Goal: Task Accomplishment & Management: Complete application form

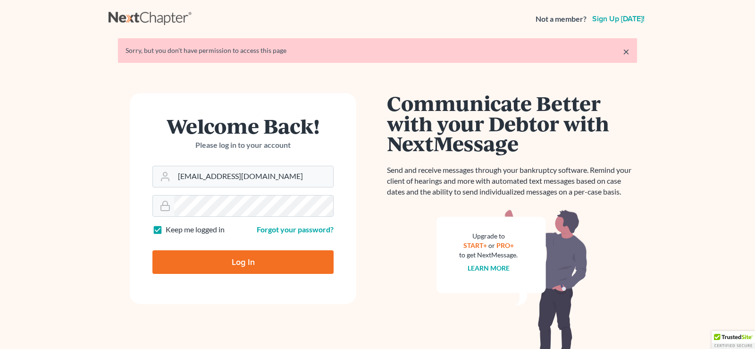
click at [238, 258] on input "Log In" at bounding box center [242, 262] width 181 height 24
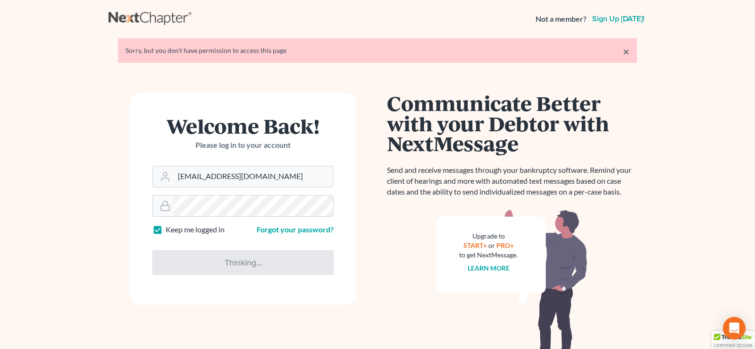
type input "Thinking..."
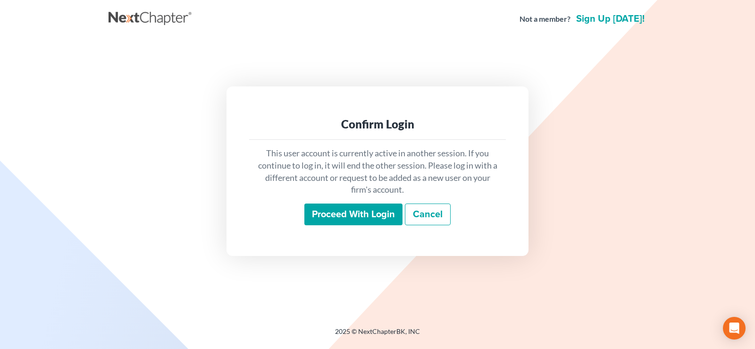
click at [362, 209] on input "Proceed with login" at bounding box center [353, 214] width 98 height 22
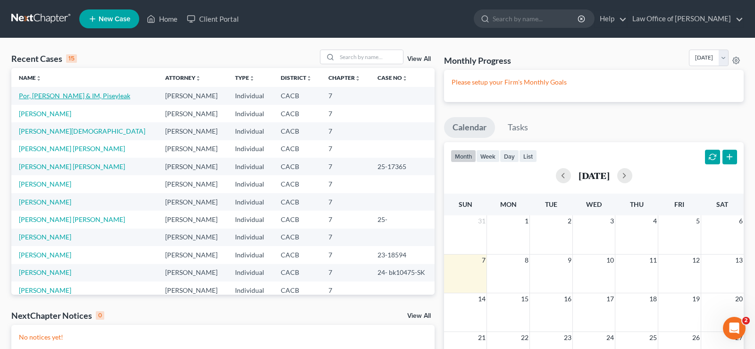
click at [80, 95] on link "Por, [PERSON_NAME] & IM, Piseyleak" at bounding box center [74, 95] width 111 height 8
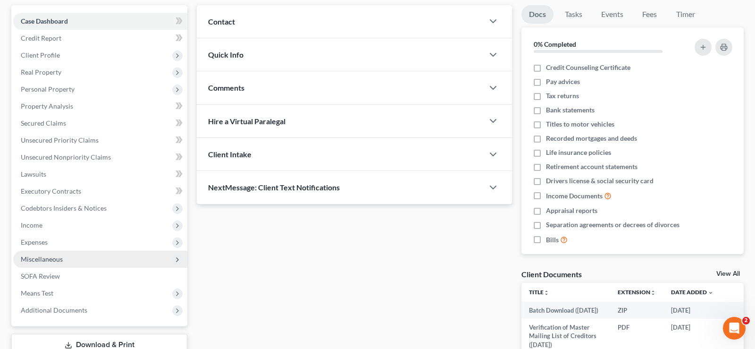
scroll to position [144, 0]
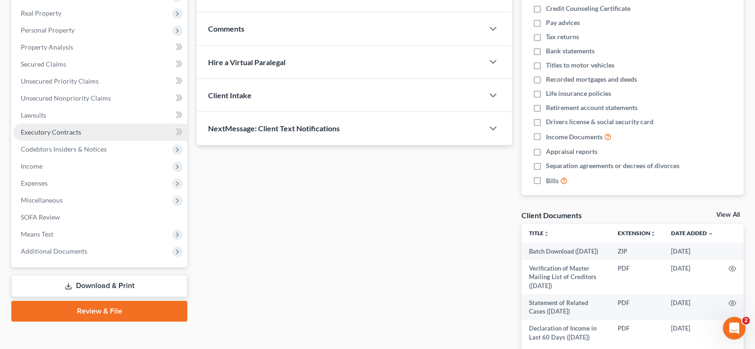
click at [75, 132] on span "Executory Contracts" at bounding box center [51, 132] width 60 height 8
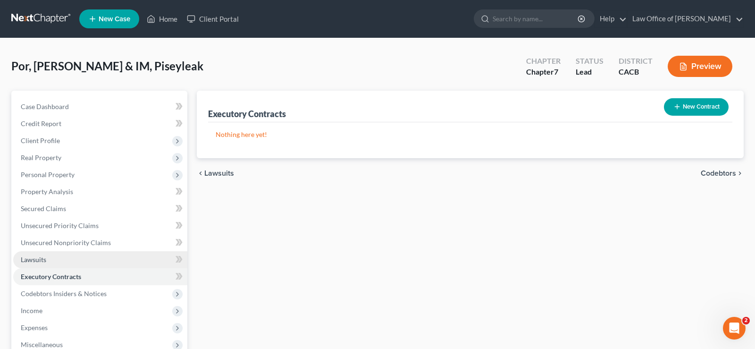
click at [27, 256] on span "Lawsuits" at bounding box center [33, 259] width 25 height 8
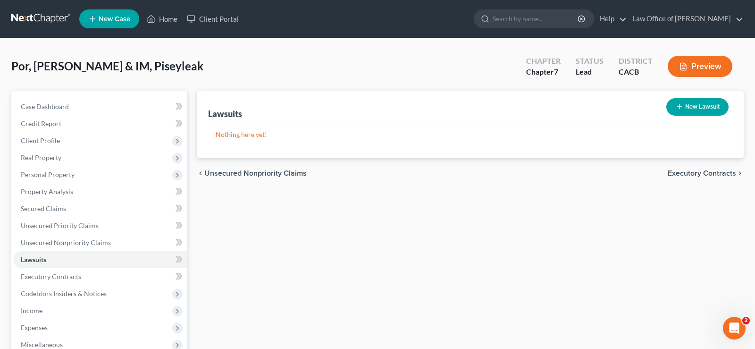
click at [709, 108] on button "New Lawsuit" at bounding box center [697, 106] width 62 height 17
select select "0"
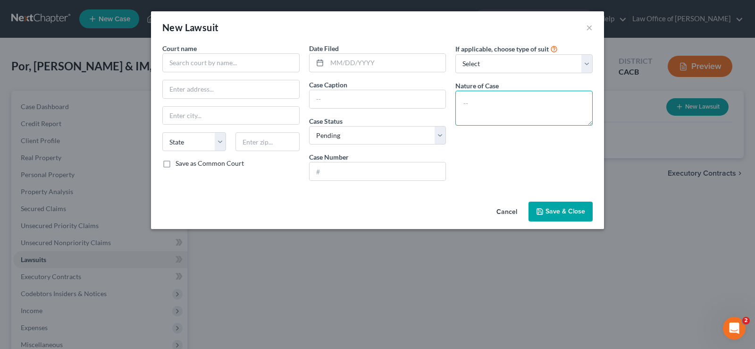
click at [480, 109] on textarea at bounding box center [523, 108] width 137 height 35
click at [590, 120] on textarea at bounding box center [523, 108] width 137 height 34
click at [455, 54] on select "Select Repossession Garnishment Foreclosure Attached, Seized, Or Levied Other" at bounding box center [523, 63] width 137 height 19
select select "4"
click option "Other" at bounding box center [0, 0] width 0 height 0
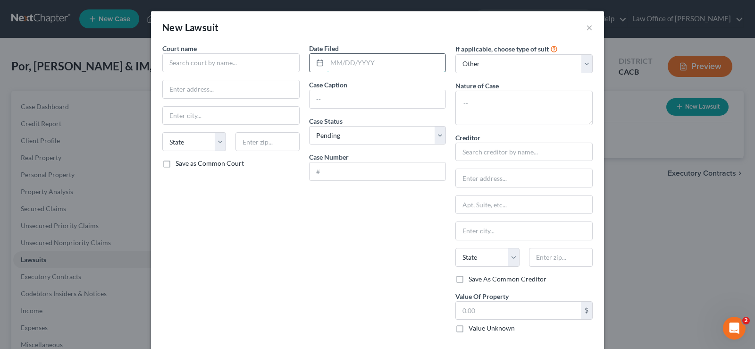
click at [397, 70] on input "text" at bounding box center [386, 63] width 119 height 18
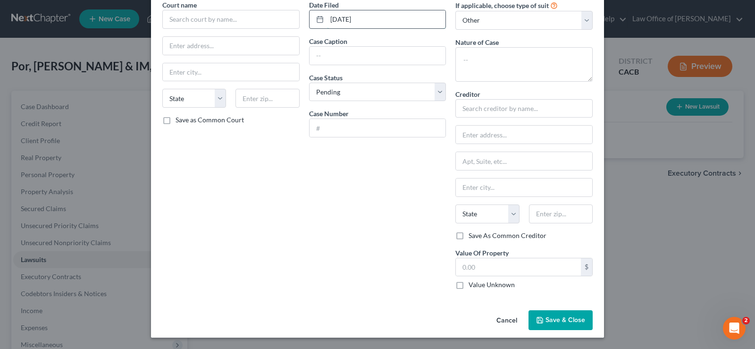
click at [335, 18] on input "01/01/2025" at bounding box center [386, 19] width 119 height 18
click at [336, 18] on input "01/01/2025" at bounding box center [386, 19] width 119 height 18
type input "03/01/2025"
click at [321, 58] on input "text" at bounding box center [377, 56] width 136 height 18
click at [309, 83] on select "Select Pending On Appeal Concluded" at bounding box center [377, 92] width 137 height 19
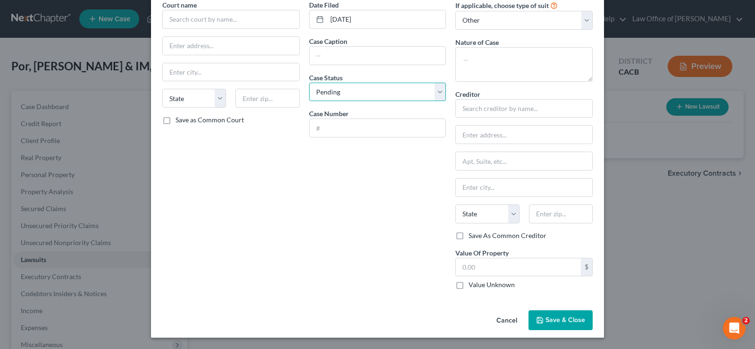
click option "Pending" at bounding box center [0, 0] width 0 height 0
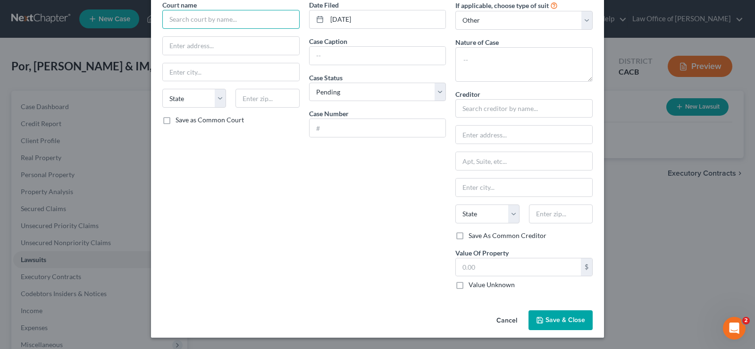
click at [232, 17] on input "text" at bounding box center [230, 19] width 137 height 19
click at [215, 24] on input "text" at bounding box center [230, 19] width 137 height 19
type input "Synnchrony Bank"
click at [338, 50] on input "text" at bounding box center [377, 56] width 136 height 18
click at [380, 58] on input "Action to collect" at bounding box center [377, 56] width 136 height 18
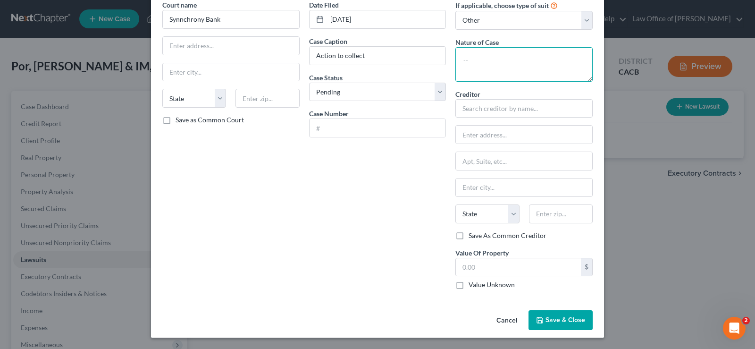
click at [481, 68] on textarea at bounding box center [523, 64] width 137 height 34
click at [382, 58] on input "Action to collect" at bounding box center [377, 56] width 136 height 18
type input "A"
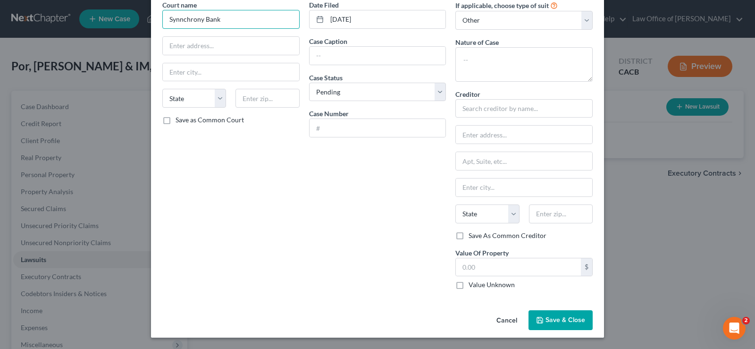
click at [238, 22] on input "Synnchrony Bank" at bounding box center [230, 19] width 137 height 19
type input "S"
paste input "3255 E Tahquitz Canyon Way Palm Springs, CA 92262"
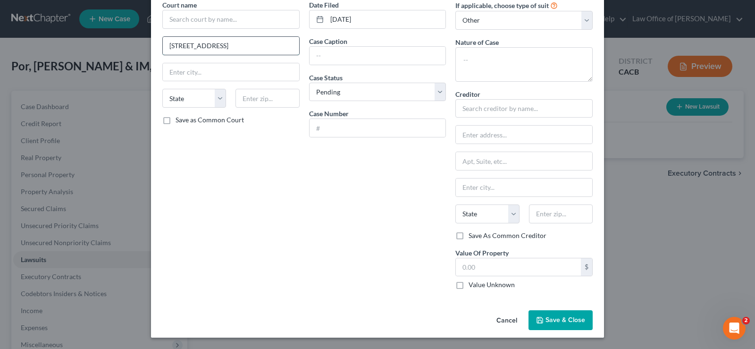
scroll to position [0, 31]
type input "3255 E Tahquitz Canyon Way Palm Springs, CA 92262"
click at [243, 21] on input "text" at bounding box center [230, 19] width 137 height 19
click at [262, 25] on input "Palm Spring Court House" at bounding box center [230, 19] width 137 height 19
type input "Palm Spring Court House"
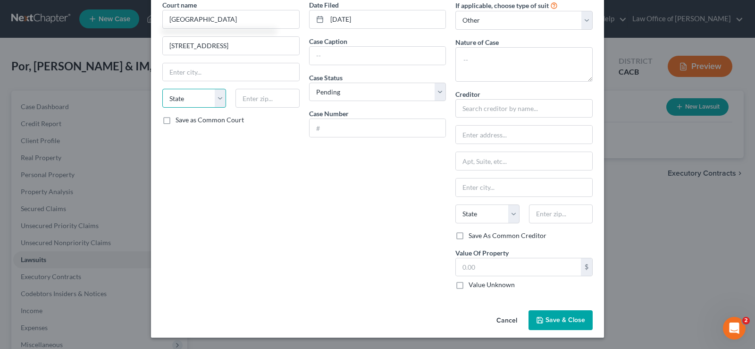
click at [162, 89] on select "State AL AK AR AZ CA CO CT DE DC FL GA GU HI ID IL IN IA KS KY LA ME MD MA MI M…" at bounding box center [194, 98] width 64 height 19
select select "4"
click option "CA" at bounding box center [0, 0] width 0 height 0
click at [273, 97] on input "text" at bounding box center [267, 98] width 64 height 19
type input "92262"
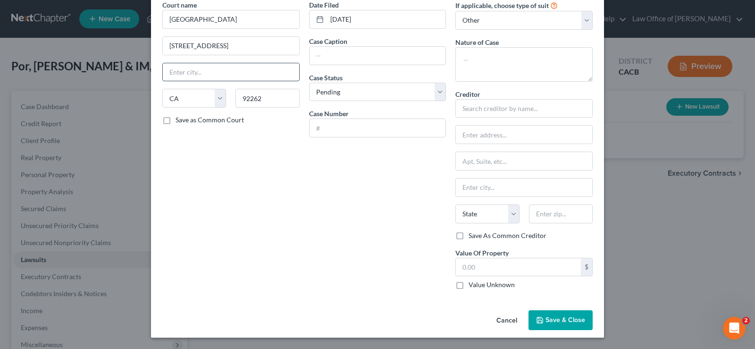
click at [232, 71] on input "text" at bounding box center [231, 72] width 136 height 18
type input "Palm Springs"
click at [222, 45] on input "3255 E Tahquitz Canyon Way Palm Springs, CA 92262" at bounding box center [231, 46] width 136 height 18
type input "3255 E Tahquitz Canyon Way"
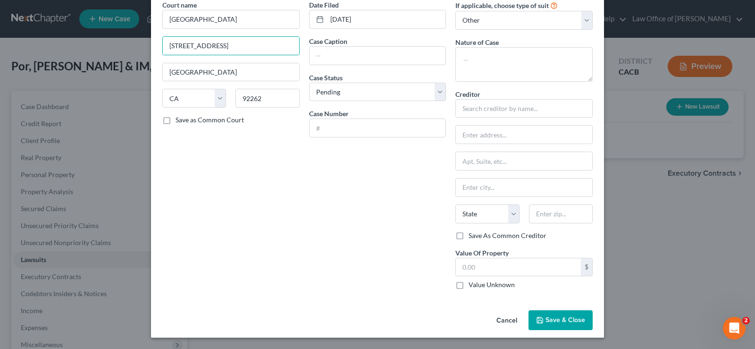
click at [558, 318] on span "Save & Close" at bounding box center [565, 320] width 40 height 8
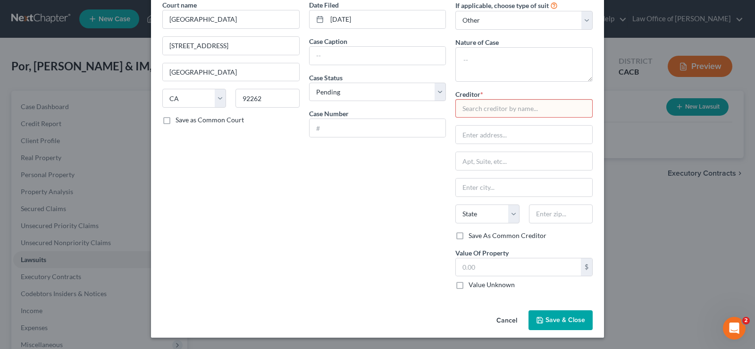
click at [483, 109] on input "text" at bounding box center [523, 108] width 137 height 19
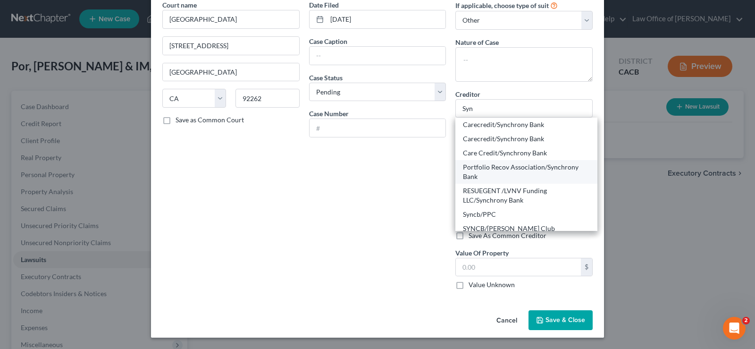
click at [503, 166] on div "Portfolio Recov Association/Synchrony Bank" at bounding box center [526, 171] width 127 height 19
type input "Portfolio Recov Association/Synchrony Bank"
type input "120 Corporate Dr"
type input "Norfolk"
select select "48"
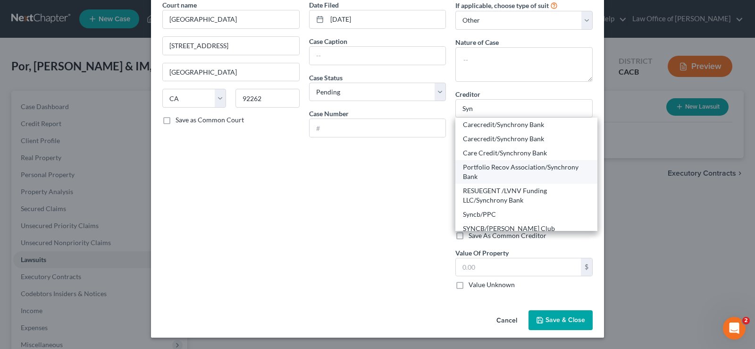
type input "23513"
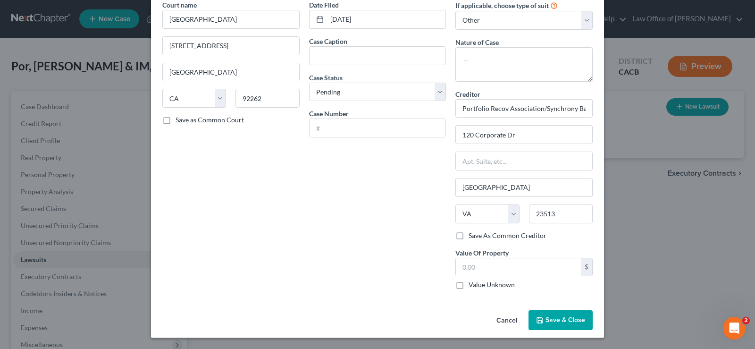
click at [562, 317] on span "Save & Close" at bounding box center [565, 320] width 40 height 8
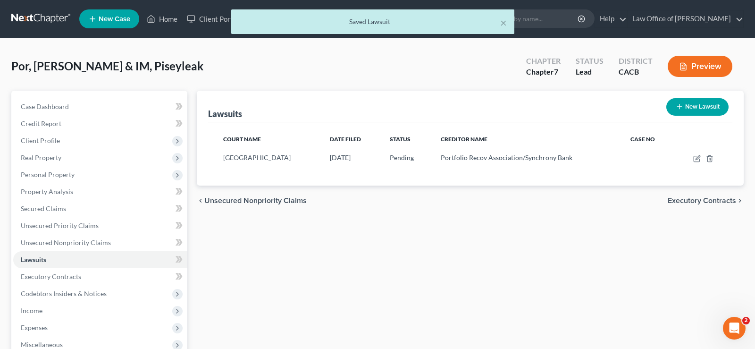
click at [697, 198] on span "Executory Contracts" at bounding box center [701, 201] width 68 height 8
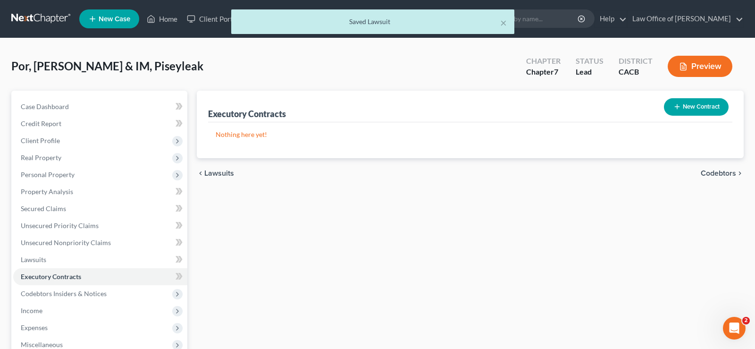
click at [725, 172] on span "Codebtors" at bounding box center [717, 173] width 35 height 8
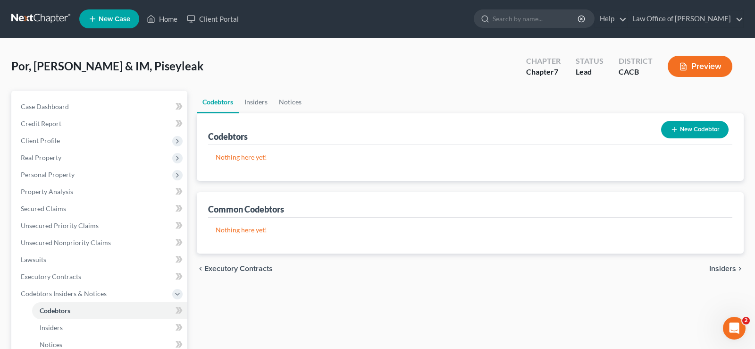
click at [730, 270] on span "Insiders" at bounding box center [722, 269] width 27 height 8
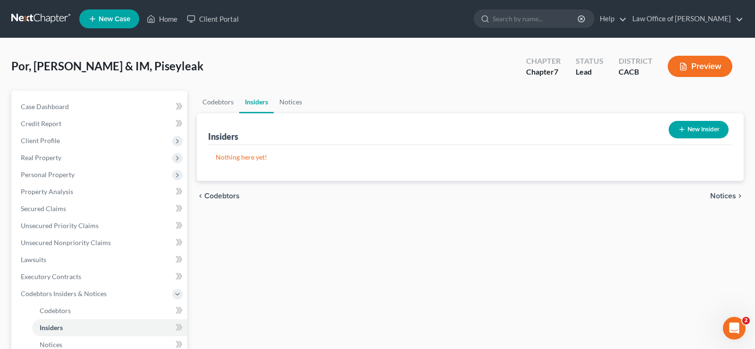
click at [726, 192] on span "Notices" at bounding box center [723, 196] width 26 height 8
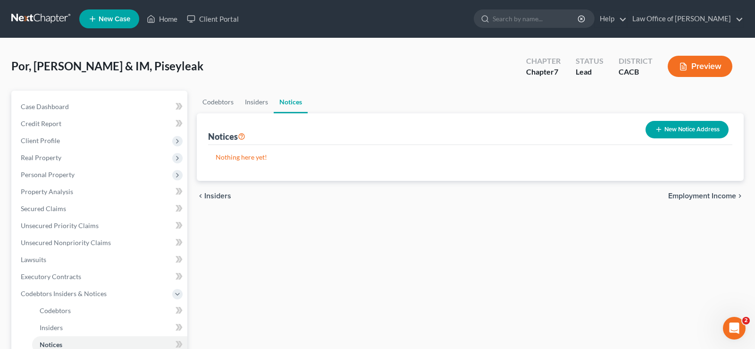
click at [688, 196] on span "Employment Income" at bounding box center [702, 196] width 68 height 8
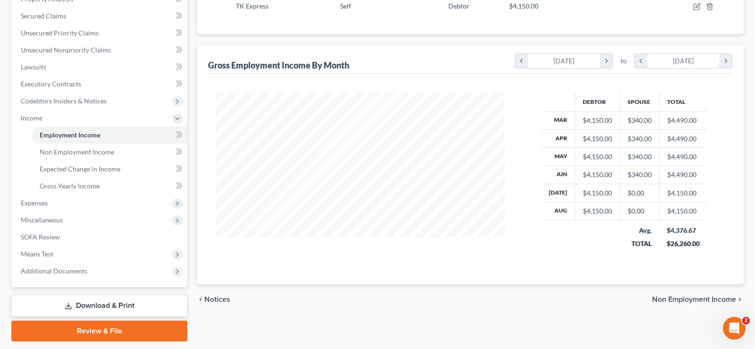
scroll to position [220, 0]
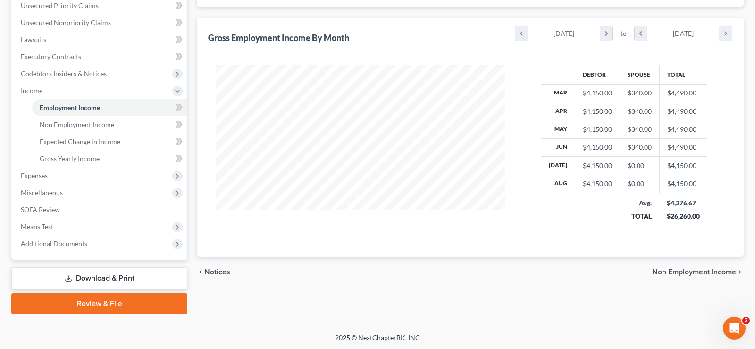
click at [671, 268] on span "Non Employment Income" at bounding box center [694, 272] width 84 height 8
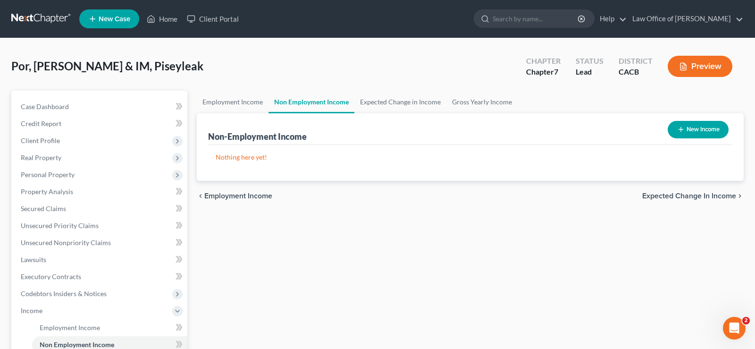
click at [667, 190] on div "chevron_left Employment Income Expected Change in Income chevron_right" at bounding box center [470, 196] width 547 height 30
click at [665, 197] on span "Expected Change in Income" at bounding box center [689, 196] width 94 height 8
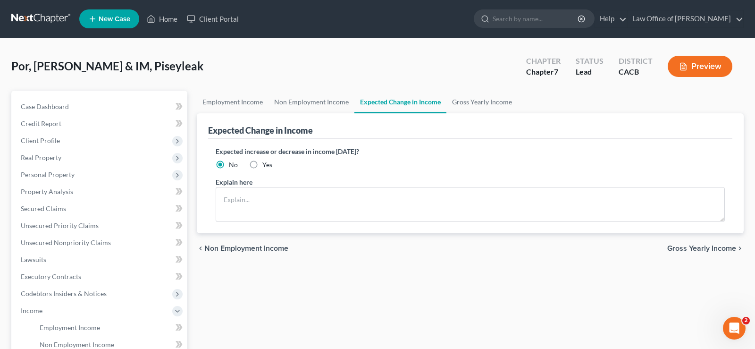
click at [685, 249] on span "Gross Yearly Income" at bounding box center [701, 248] width 69 height 8
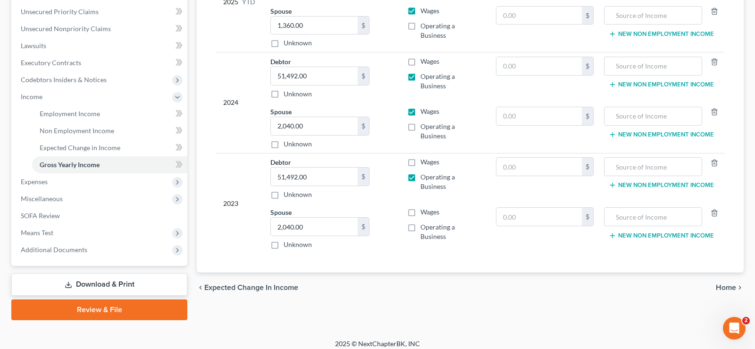
scroll to position [220, 0]
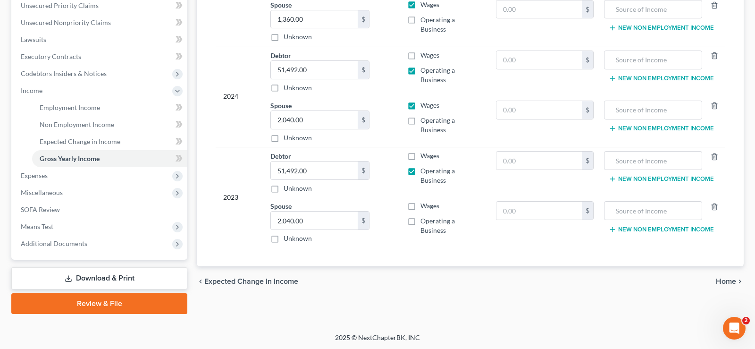
click at [722, 280] on span "Home" at bounding box center [725, 281] width 20 height 8
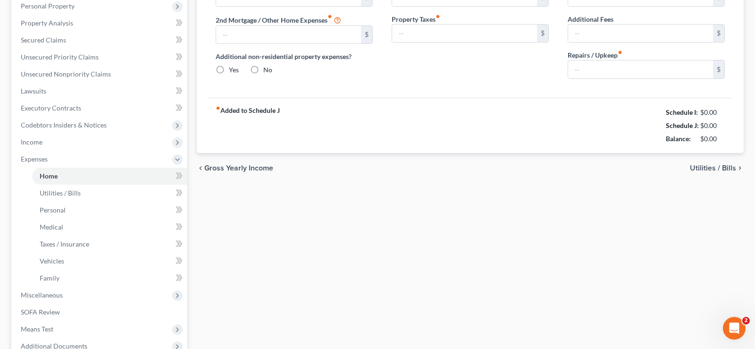
type input "0.00"
radio input "true"
type input "0.00"
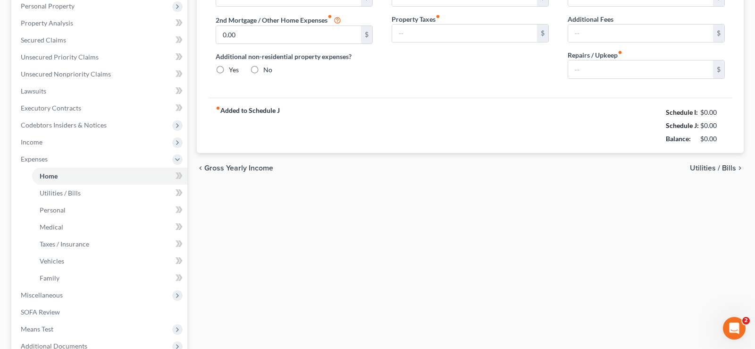
type input "0.00"
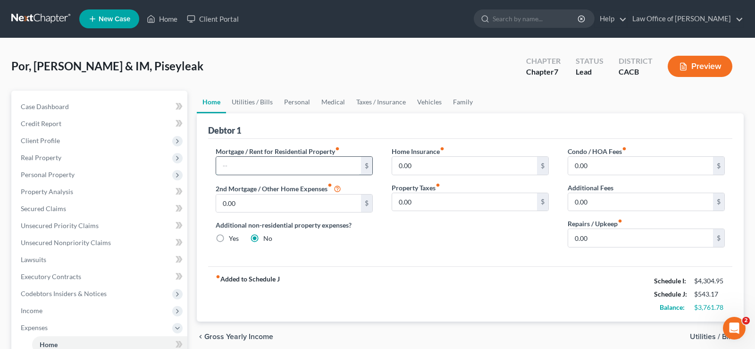
click at [231, 165] on input "text" at bounding box center [288, 166] width 145 height 18
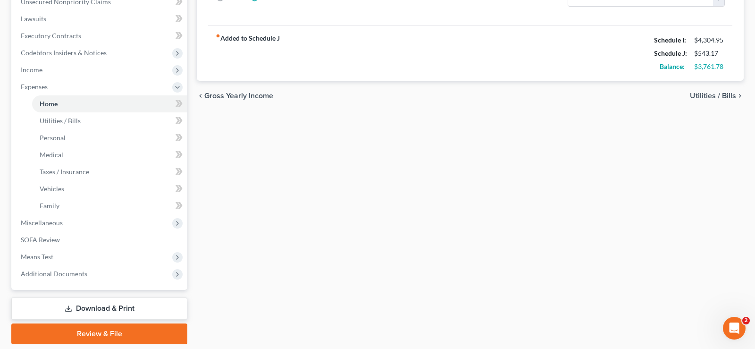
scroll to position [96, 0]
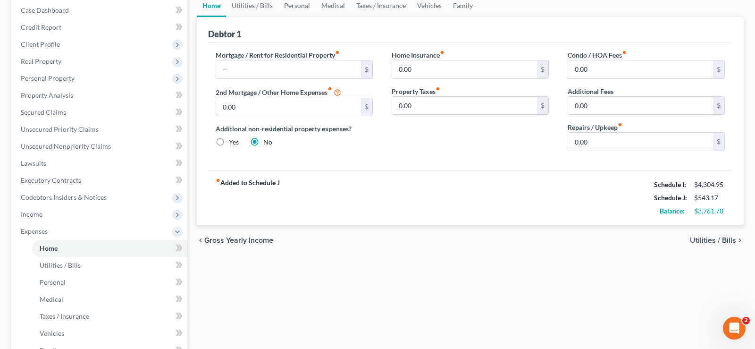
click at [703, 240] on span "Utilities / Bills" at bounding box center [712, 240] width 46 height 8
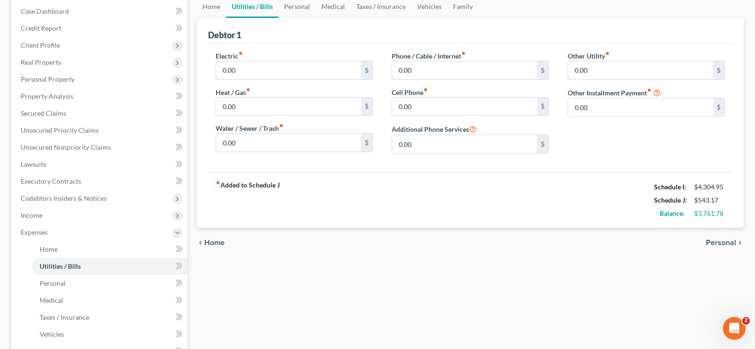
scroll to position [96, 0]
click at [728, 240] on span "Personal" at bounding box center [721, 242] width 30 height 8
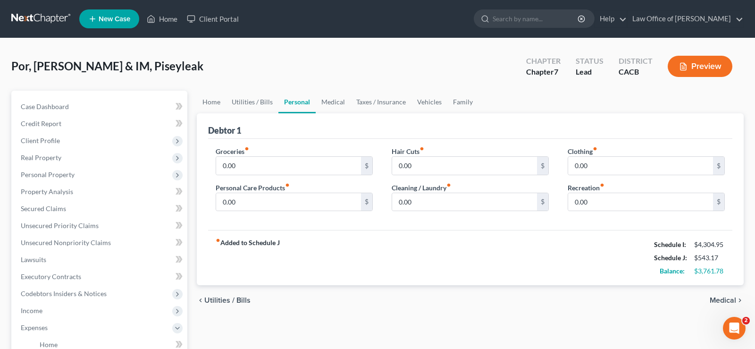
click at [716, 299] on span "Medical" at bounding box center [722, 300] width 26 height 8
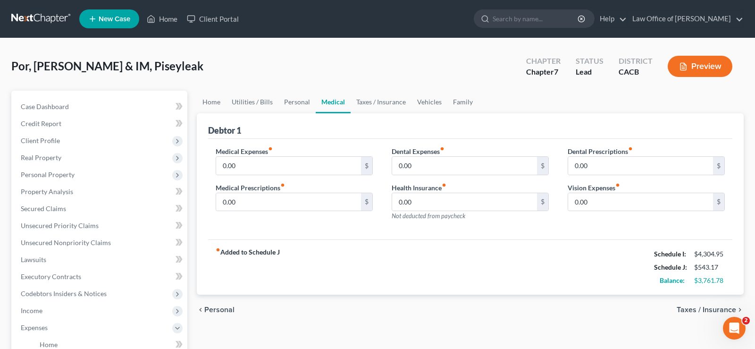
click at [713, 307] on span "Taxes / Insurance" at bounding box center [705, 310] width 59 height 8
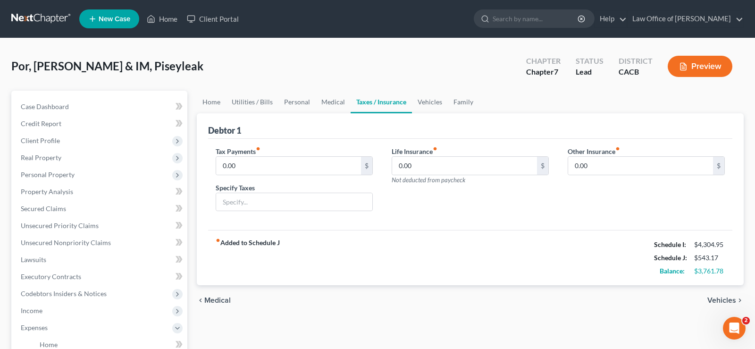
click at [727, 300] on span "Vehicles" at bounding box center [721, 300] width 29 height 8
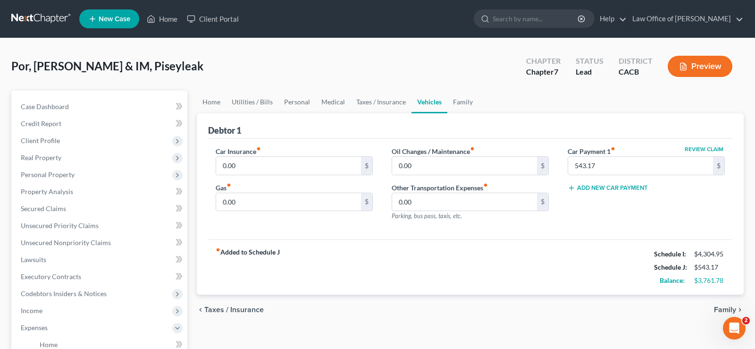
click at [720, 306] on span "Family" at bounding box center [725, 310] width 22 height 8
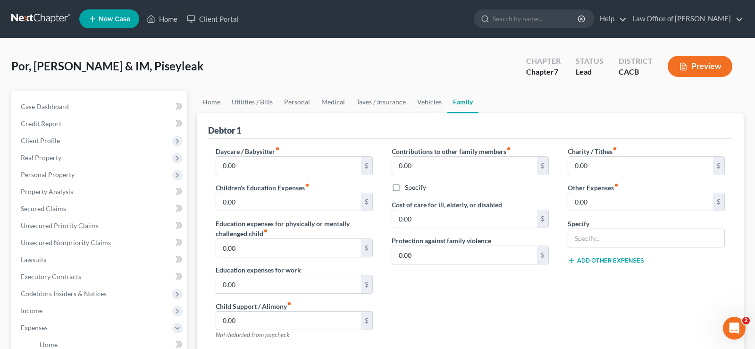
scroll to position [271, 0]
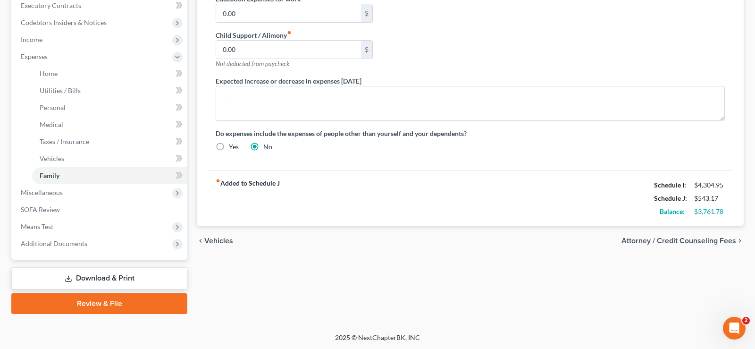
click at [214, 238] on span "Vehicles" at bounding box center [218, 241] width 29 height 8
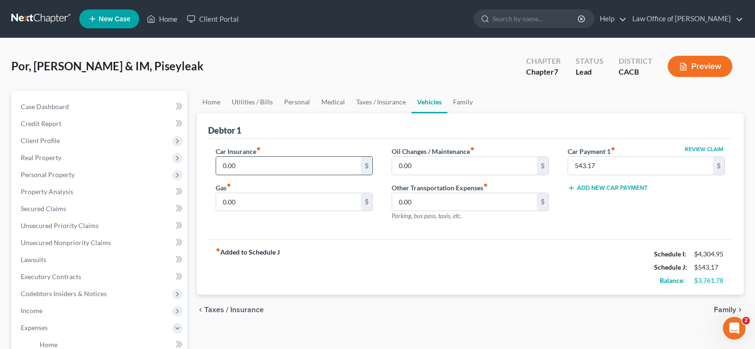
click at [261, 165] on input "0.00" at bounding box center [288, 166] width 145 height 18
type input "164.88"
click at [261, 205] on input "0.00" at bounding box center [288, 202] width 145 height 18
type input "2"
type input "290"
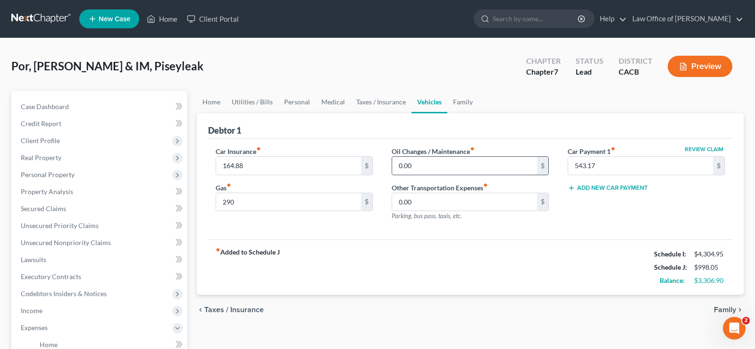
click at [434, 168] on input "0.00" at bounding box center [464, 166] width 145 height 18
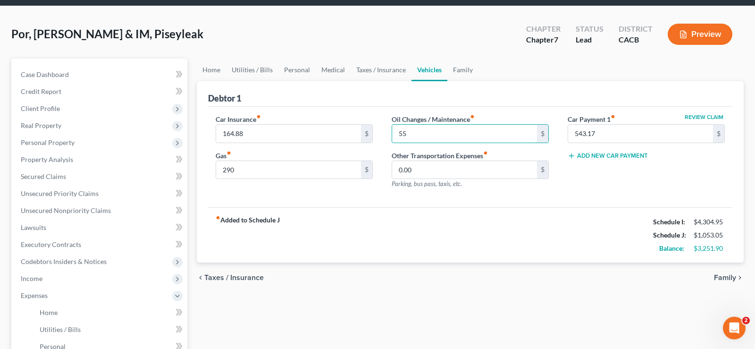
scroll to position [48, 0]
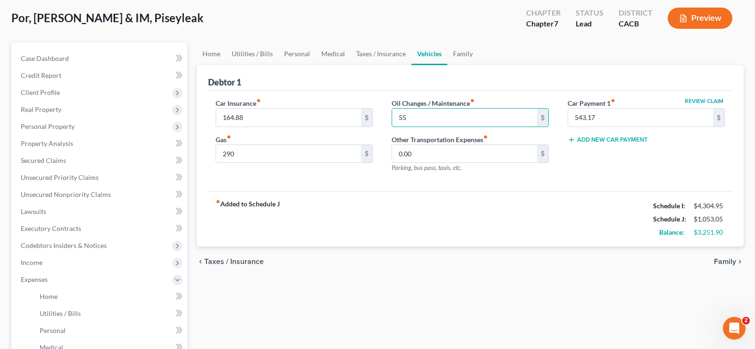
type input "55"
click at [218, 261] on span "Taxes / Insurance" at bounding box center [233, 262] width 59 height 8
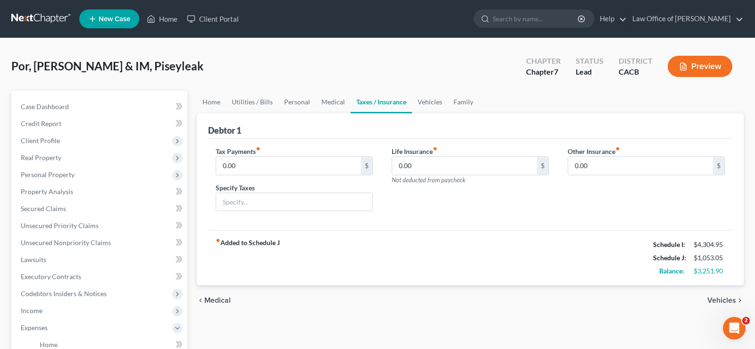
click at [209, 299] on span "Medical" at bounding box center [217, 300] width 26 height 8
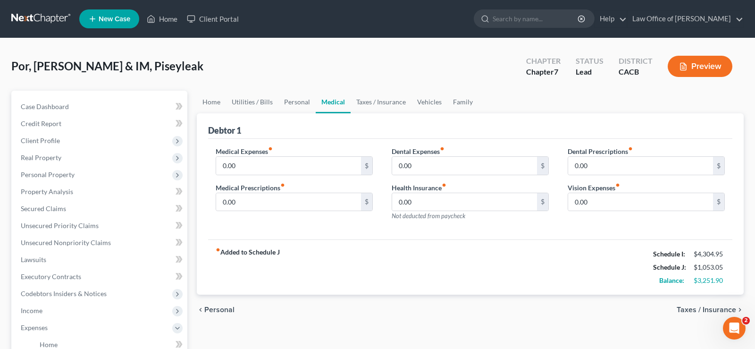
click at [213, 308] on span "Personal" at bounding box center [219, 310] width 30 height 8
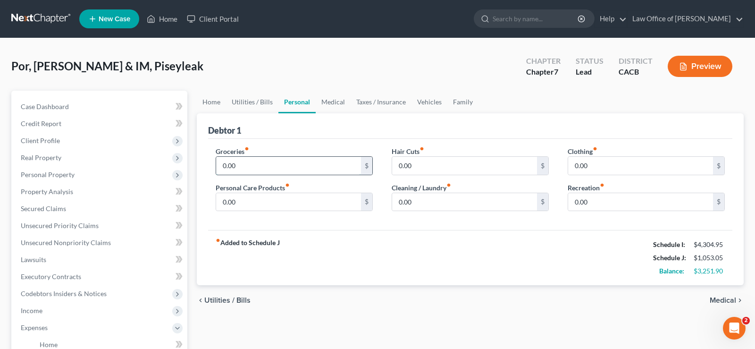
click at [294, 169] on input "0.00" at bounding box center [288, 166] width 145 height 18
type input "750"
click at [424, 163] on input "0.00" at bounding box center [464, 166] width 145 height 18
type input "45"
click at [609, 167] on input "0.00" at bounding box center [640, 166] width 145 height 18
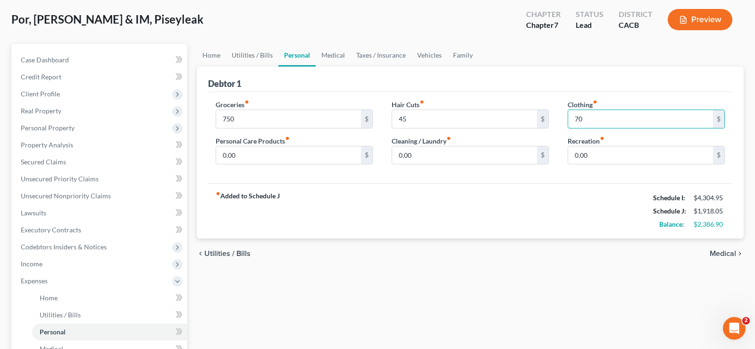
scroll to position [96, 0]
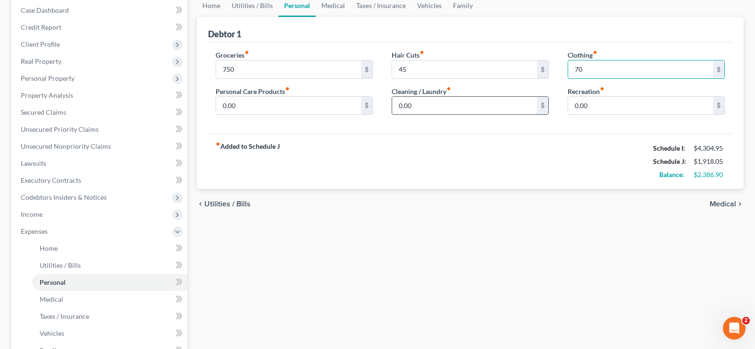
type input "70"
click at [418, 107] on input "0.00" at bounding box center [464, 106] width 145 height 18
type input "90"
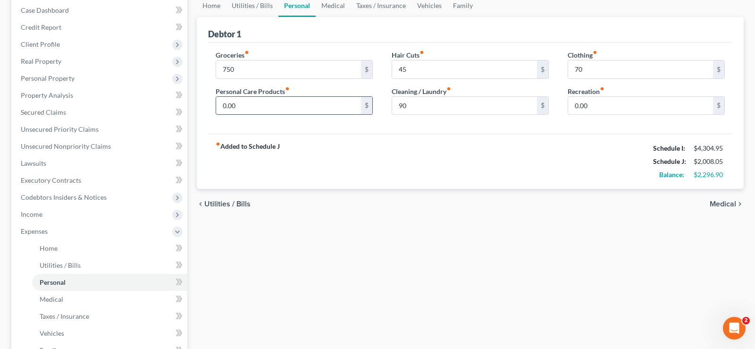
click at [248, 106] on input "0.00" at bounding box center [288, 106] width 145 height 18
type input "25"
click at [215, 201] on span "Utilities / Bills" at bounding box center [227, 204] width 46 height 8
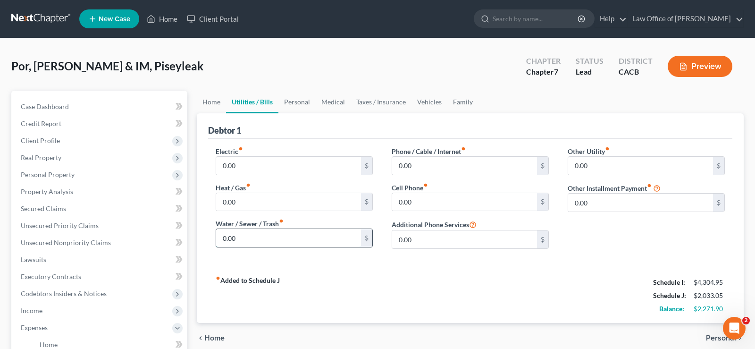
click at [254, 237] on input "0.00" at bounding box center [288, 238] width 145 height 18
type input "57.74"
click at [255, 167] on input "0.00" at bounding box center [288, 166] width 145 height 18
click at [247, 166] on input "0.00" at bounding box center [288, 166] width 145 height 18
type input "0"
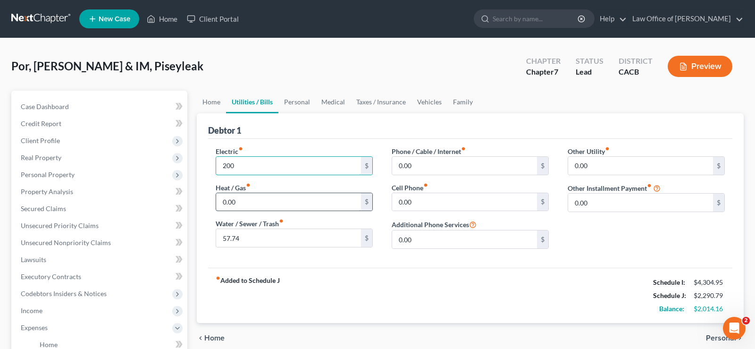
type input "200"
click at [259, 205] on input "0.00" at bounding box center [288, 202] width 145 height 18
type input "50"
click at [431, 166] on input "0.00" at bounding box center [464, 166] width 145 height 18
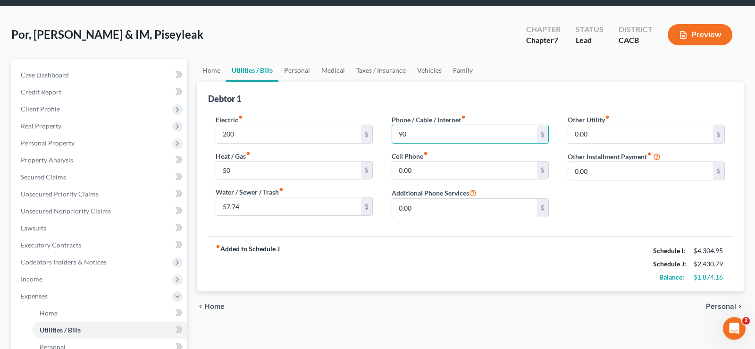
scroll to position [48, 0]
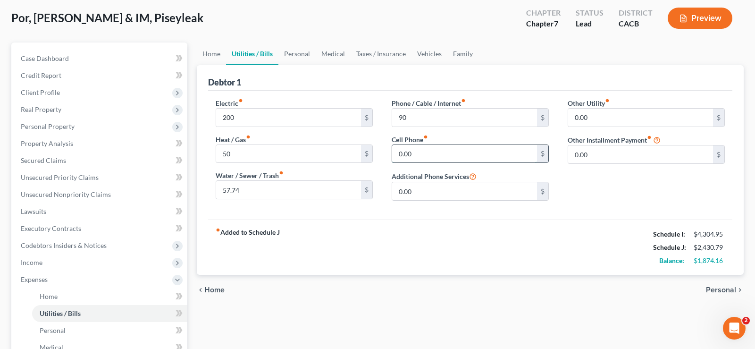
click at [424, 153] on input "0.00" at bounding box center [464, 154] width 145 height 18
click at [425, 119] on input "90" at bounding box center [464, 117] width 145 height 18
type input "79.82"
click at [432, 198] on input "0.00" at bounding box center [464, 191] width 145 height 18
click at [433, 154] on input "0.00" at bounding box center [464, 154] width 145 height 18
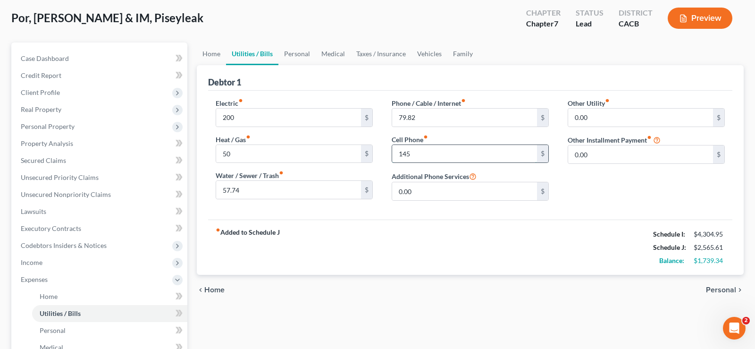
scroll to position [96, 0]
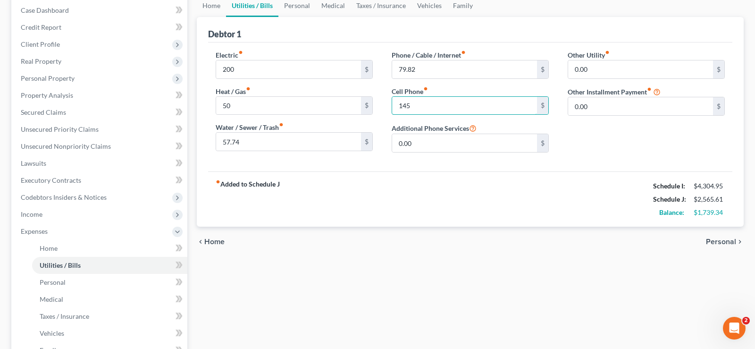
type input "145"
click at [218, 242] on span "Home" at bounding box center [214, 242] width 20 height 8
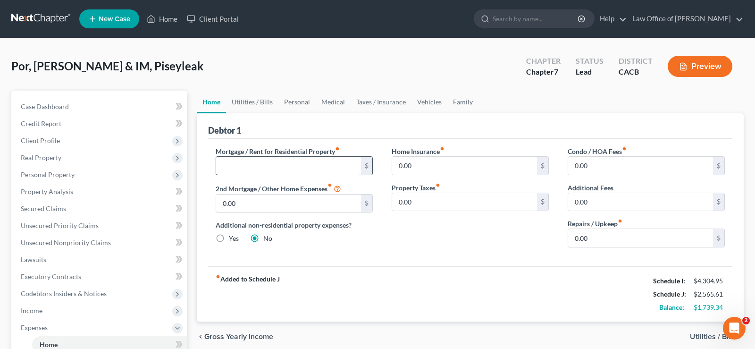
click at [269, 166] on input "text" at bounding box center [288, 166] width 145 height 18
type input "2,097"
click at [468, 243] on div "Home Insurance fiber_manual_record 0.00 $ Property Taxes fiber_manual_record 0.…" at bounding box center [470, 200] width 176 height 108
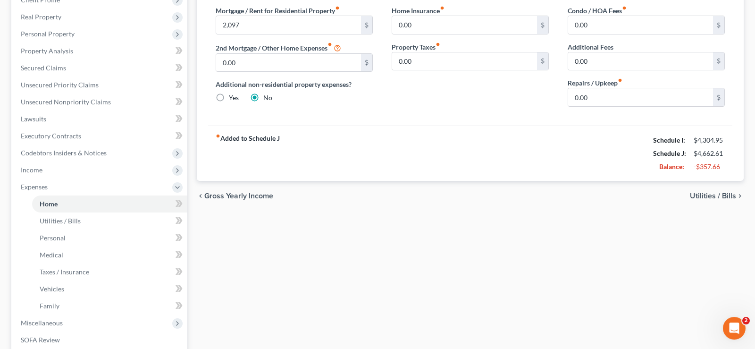
scroll to position [144, 0]
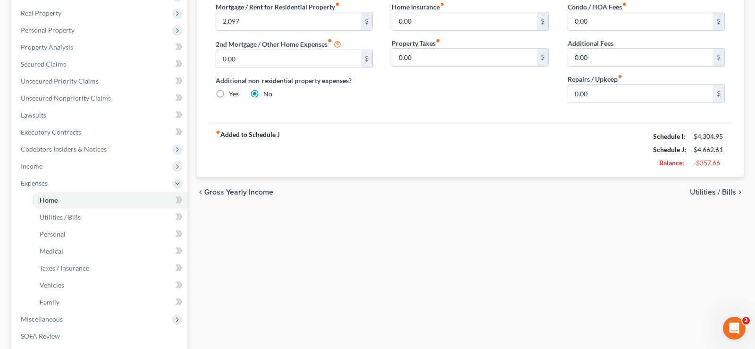
click at [706, 191] on span "Utilities / Bills" at bounding box center [712, 192] width 46 height 8
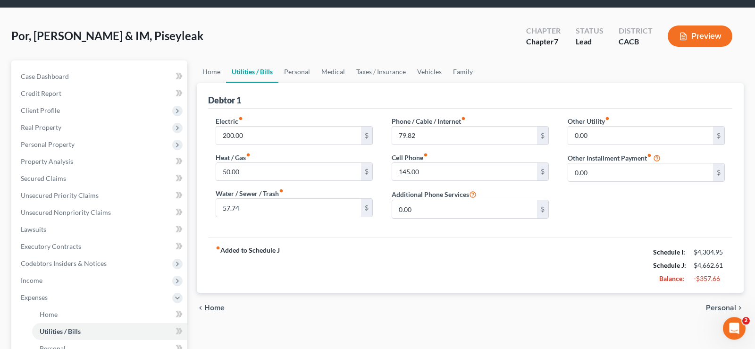
scroll to position [96, 0]
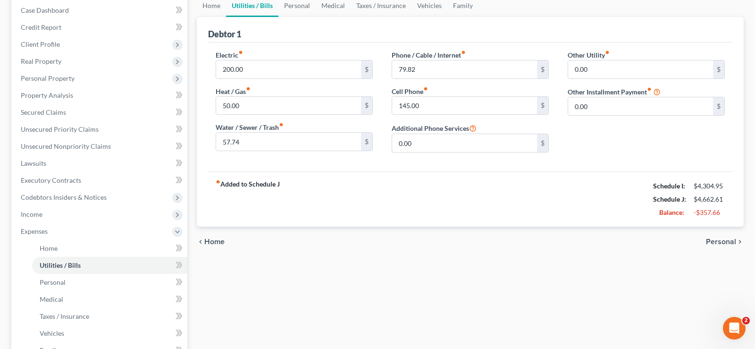
click at [726, 240] on span "Personal" at bounding box center [721, 242] width 30 height 8
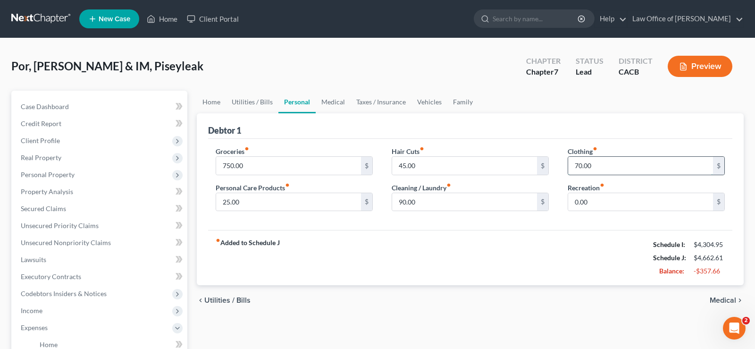
click at [605, 165] on input "70.00" at bounding box center [640, 166] width 145 height 18
type input "80"
click at [611, 203] on input "0.00" at bounding box center [640, 202] width 145 height 18
click at [714, 297] on span "Medical" at bounding box center [722, 300] width 26 height 8
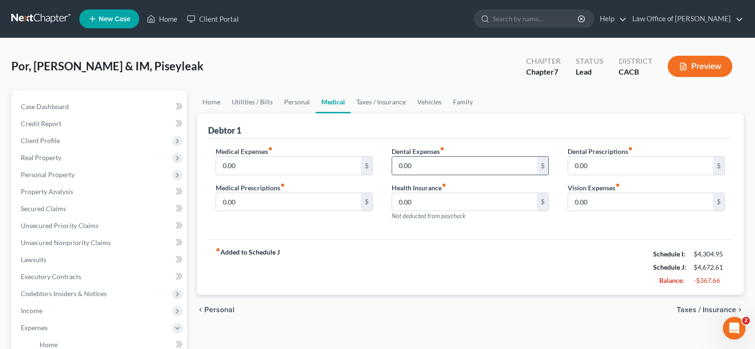
click at [424, 163] on input "0.00" at bounding box center [464, 166] width 145 height 18
type input "45"
click at [602, 199] on input "0.00" at bounding box center [640, 202] width 145 height 18
type input "70"
click at [416, 163] on input "45" at bounding box center [464, 166] width 145 height 18
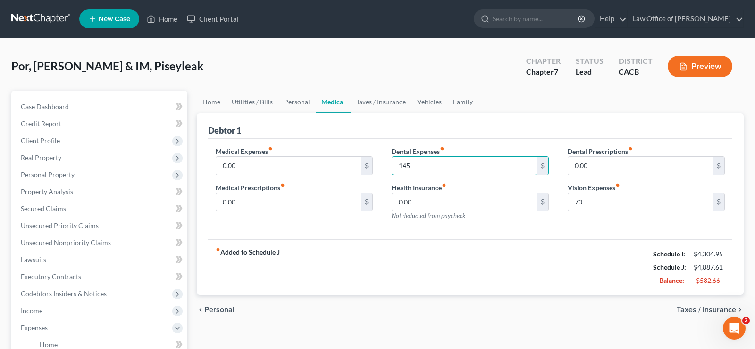
type input "145"
click at [689, 309] on span "Taxes / Insurance" at bounding box center [705, 310] width 59 height 8
